Goal: Task Accomplishment & Management: Use online tool/utility

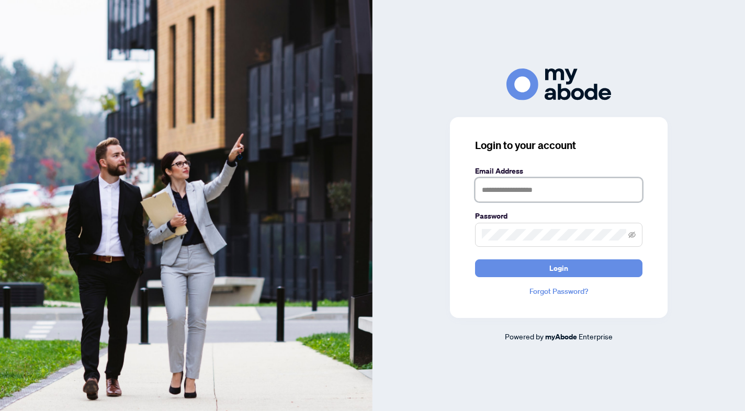
type input "**********"
click at [578, 266] on button "Login" at bounding box center [558, 269] width 167 height 18
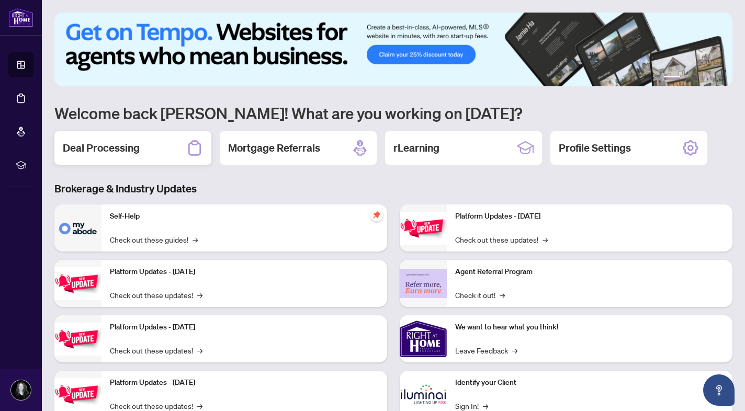
click at [134, 157] on div "Deal Processing" at bounding box center [132, 147] width 157 height 33
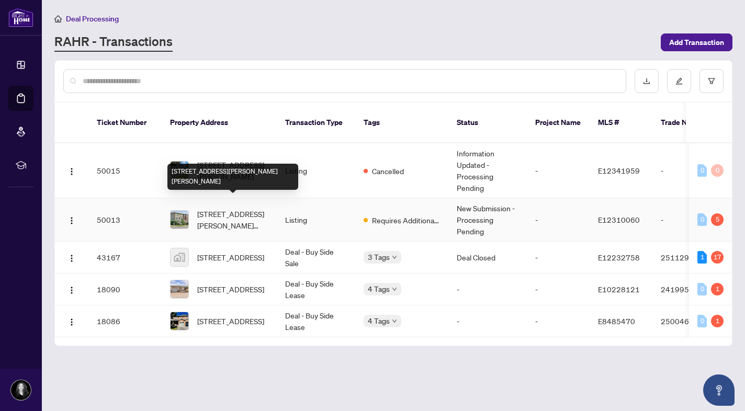
click at [243, 209] on span "[STREET_ADDRESS][PERSON_NAME][PERSON_NAME]" at bounding box center [232, 219] width 71 height 23
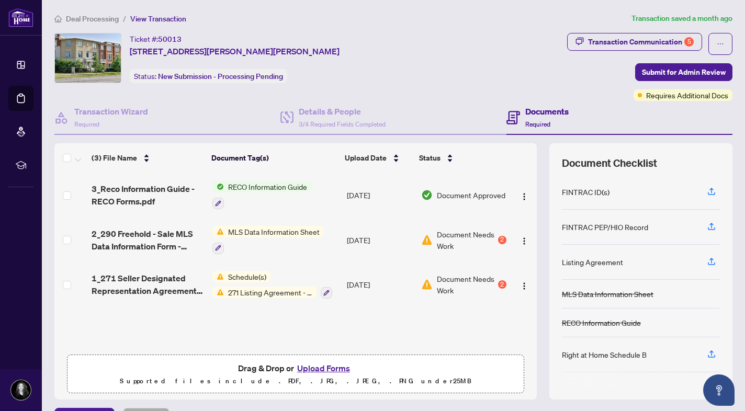
click at [315, 372] on button "Upload Forms" at bounding box center [323, 369] width 59 height 14
click at [311, 368] on button "Upload Forms" at bounding box center [323, 369] width 59 height 14
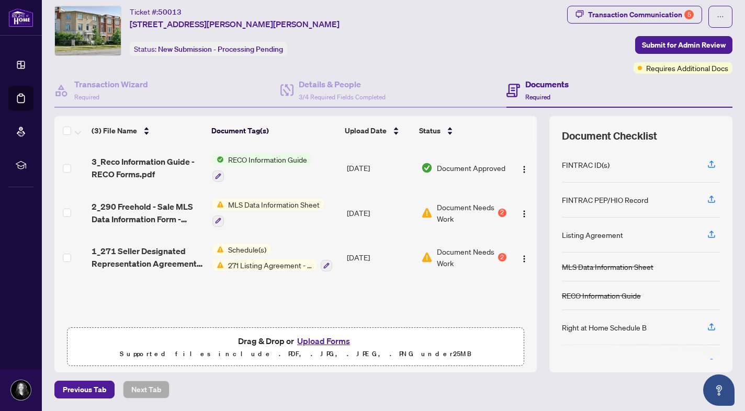
scroll to position [27, 0]
click at [255, 342] on span "Drag & Drop or Upload Forms" at bounding box center [295, 342] width 115 height 14
click at [296, 342] on button "Upload Forms" at bounding box center [323, 342] width 59 height 14
click at [335, 339] on button "Upload Forms" at bounding box center [323, 342] width 59 height 14
click at [312, 358] on p "Supported files include .PDF, .JPG, .JPEG, .PNG under 25 MB" at bounding box center [296, 354] width 444 height 13
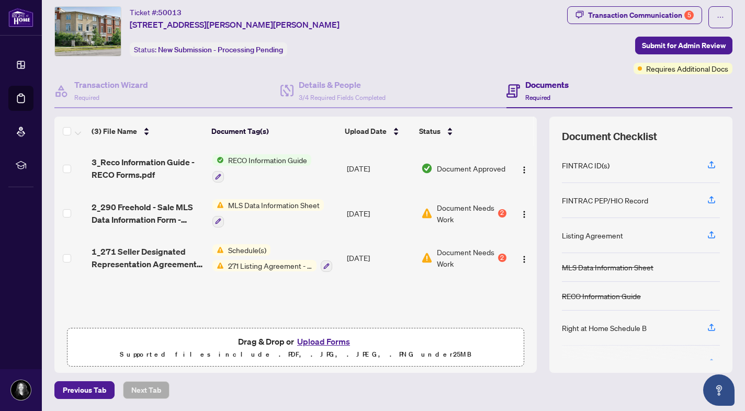
click at [319, 344] on button "Upload Forms" at bounding box center [323, 342] width 59 height 14
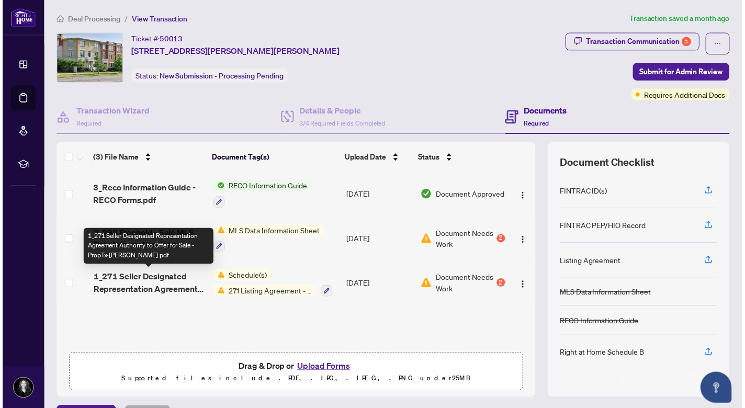
scroll to position [0, 0]
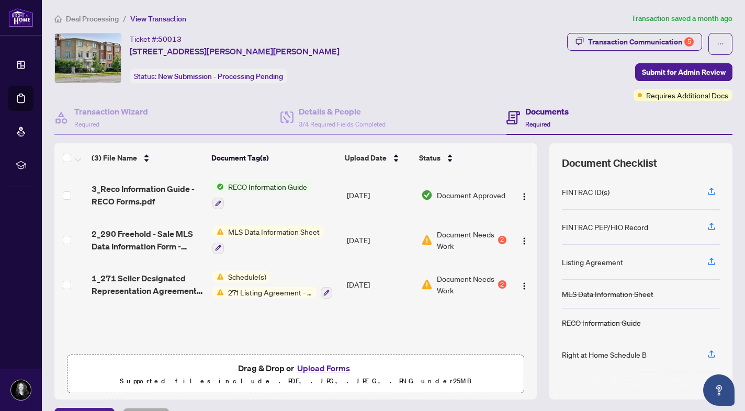
click at [132, 392] on span "Drag & Drop or Upload Forms Supported files include .PDF, .JPG, .JPEG, .PNG und…" at bounding box center [295, 374] width 456 height 39
click at [300, 373] on button "Upload Forms" at bounding box center [323, 369] width 59 height 14
click at [657, 37] on div "Transaction Communication 5" at bounding box center [641, 41] width 106 height 17
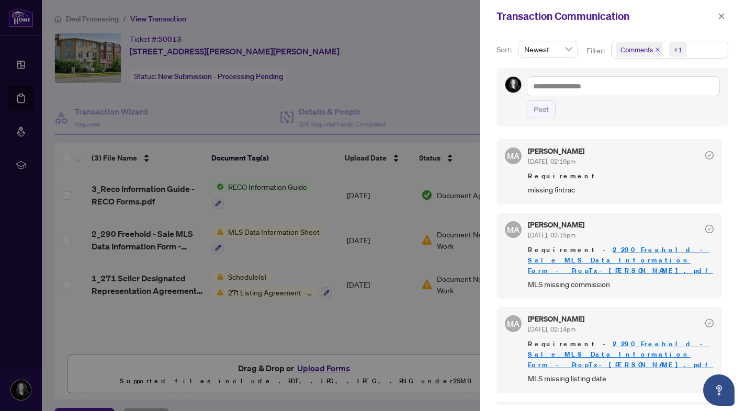
click at [437, 88] on div at bounding box center [372, 205] width 745 height 411
click at [719, 15] on icon "close" at bounding box center [722, 16] width 6 height 6
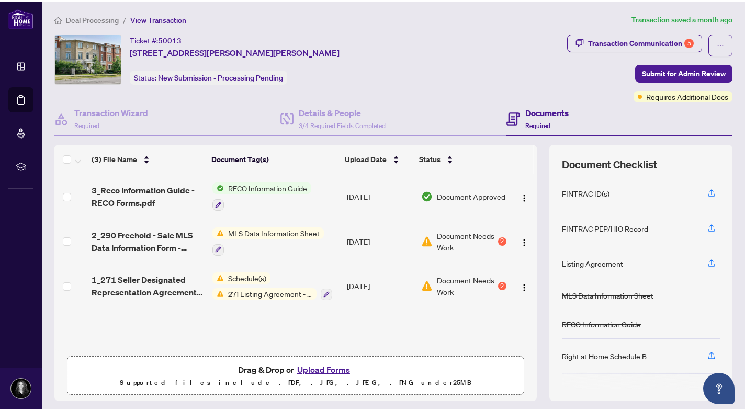
scroll to position [1, 0]
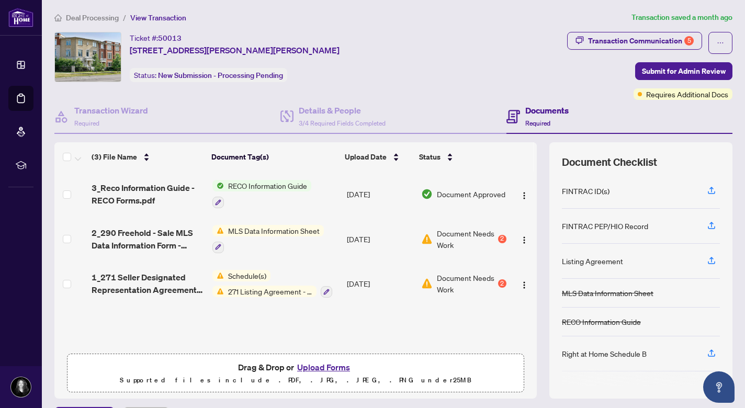
click at [327, 366] on button "Upload Forms" at bounding box center [323, 368] width 59 height 14
click at [311, 364] on button "Upload Forms" at bounding box center [323, 368] width 59 height 14
click at [275, 377] on p "Supported files include .PDF, .JPG, .JPEG, .PNG under 25 MB" at bounding box center [296, 380] width 444 height 13
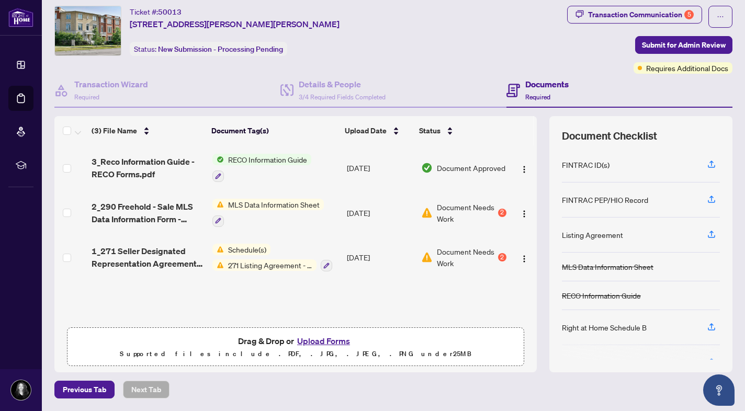
scroll to position [27, 0]
click at [246, 358] on p "Supported files include .PDF, .JPG, .JPEG, .PNG under 25 MB" at bounding box center [296, 354] width 444 height 13
click at [308, 345] on button "Upload Forms" at bounding box center [323, 342] width 59 height 14
click at [311, 342] on button "Upload Forms" at bounding box center [323, 342] width 59 height 14
click at [321, 355] on p "Supported files include .PDF, .JPG, .JPEG, .PNG under 25 MB" at bounding box center [296, 354] width 444 height 13
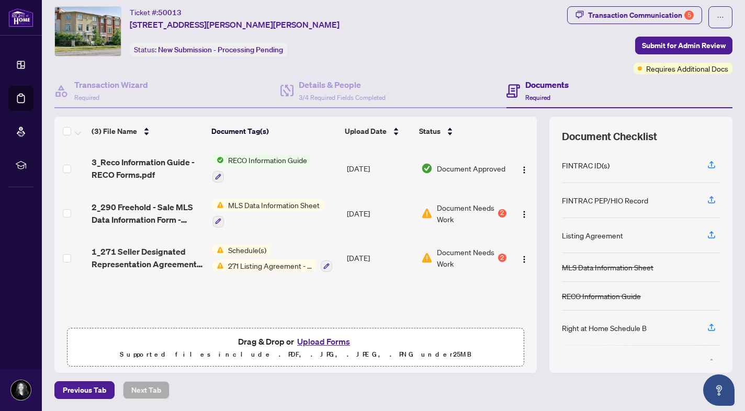
click at [321, 355] on p "Supported files include .PDF, .JPG, .JPEG, .PNG under 25 MB" at bounding box center [296, 354] width 444 height 13
click at [318, 341] on button "Upload Forms" at bounding box center [323, 342] width 59 height 14
